Goal: Find specific page/section: Find specific page/section

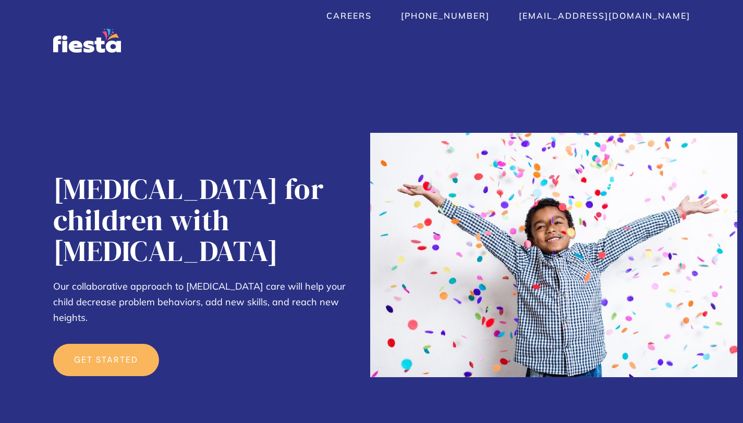
click at [400, 25] on div "Careers (912) 214-3314 care@fiestahealth.com Services About  About Contact Car…" at bounding box center [372, 31] width 662 height 42
click at [372, 17] on link "Careers" at bounding box center [348, 15] width 45 height 10
click at [117, 344] on link "get started" at bounding box center [106, 360] width 106 height 32
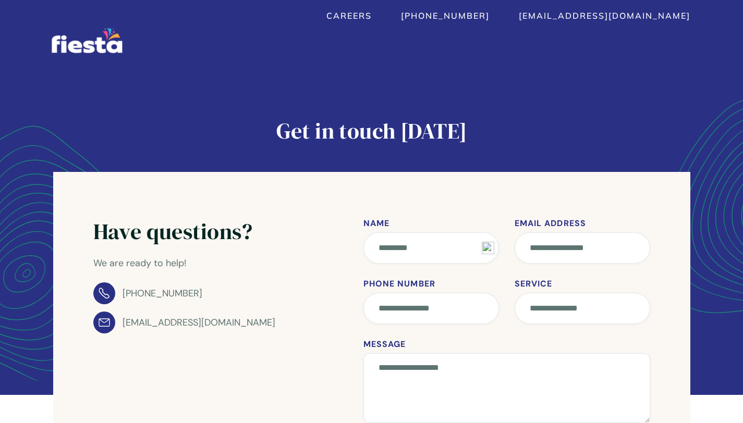
click at [72, 48] on img "home" at bounding box center [87, 40] width 70 height 25
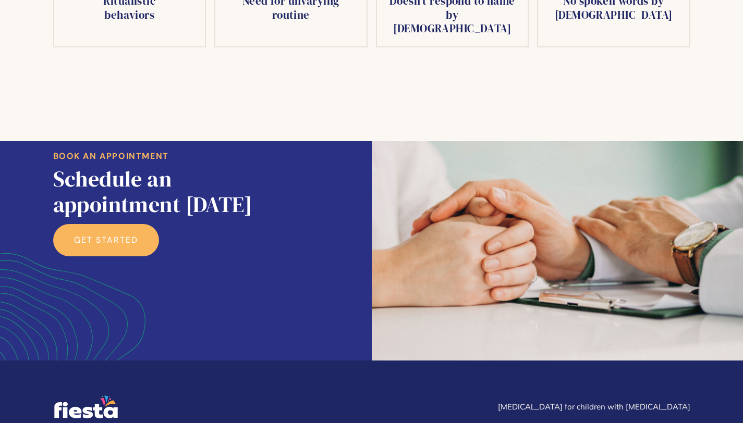
scroll to position [1951, 0]
